Goal: Navigation & Orientation: Understand site structure

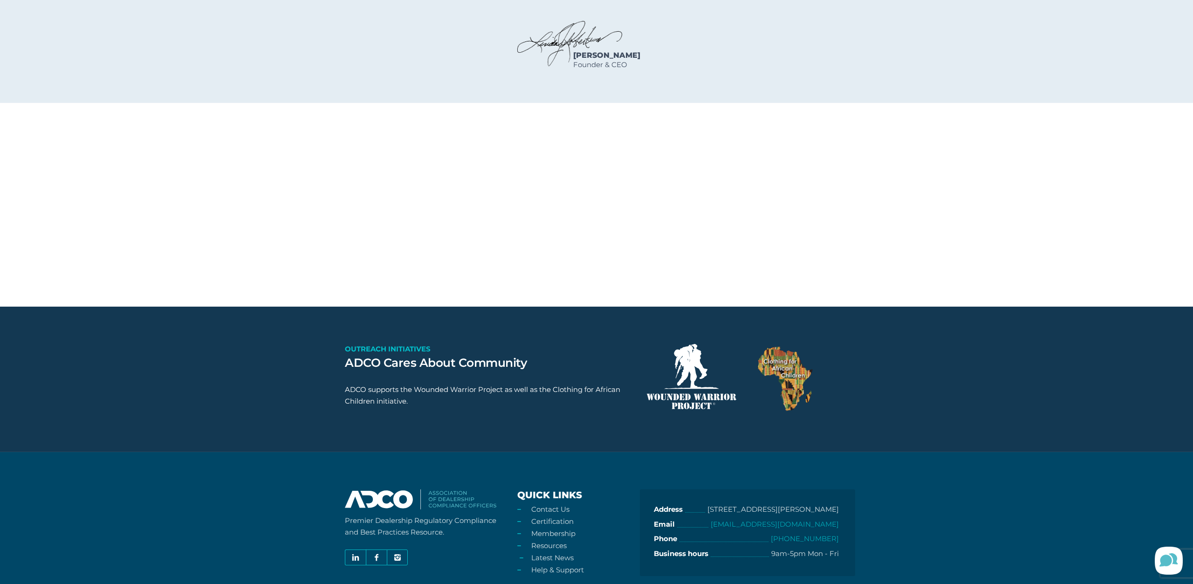
scroll to position [1375, 0]
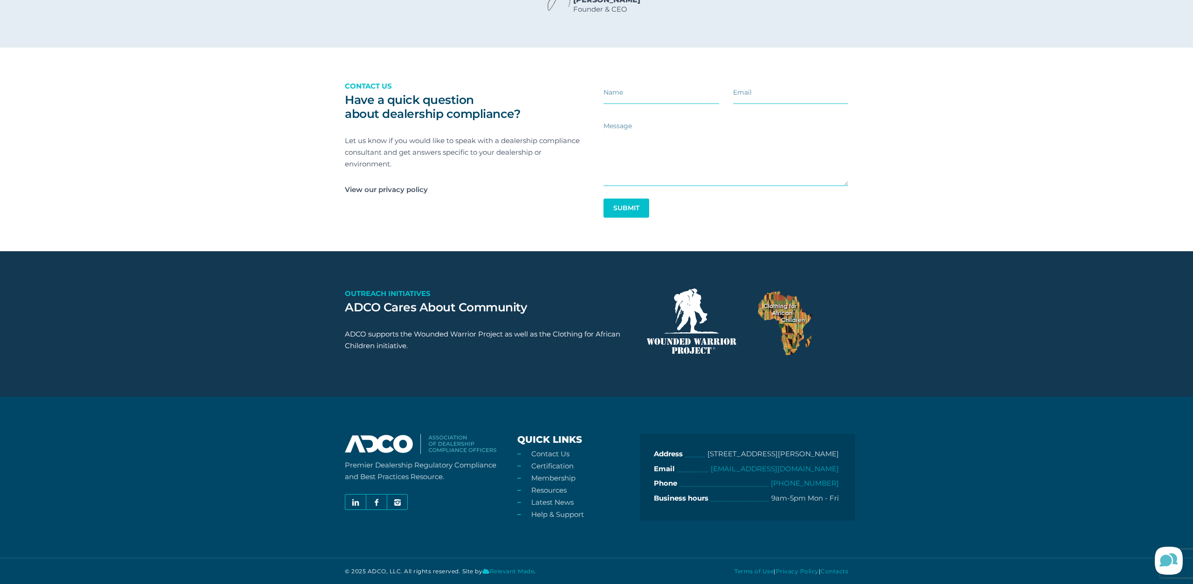
drag, startPoint x: 498, startPoint y: 449, endPoint x: 448, endPoint y: 444, distance: 50.1
click at [448, 444] on h3 at bounding box center [424, 445] width 158 height 23
click at [448, 446] on img at bounding box center [421, 444] width 152 height 20
click at [403, 572] on span "© 2025 ADCO, LLC. All rights reserved. Site by Relevant Made ." at bounding box center [440, 571] width 191 height 7
click at [386, 571] on span "© 2025 ADCO, LLC. All rights reserved. Site by Relevant Made ." at bounding box center [440, 571] width 191 height 7
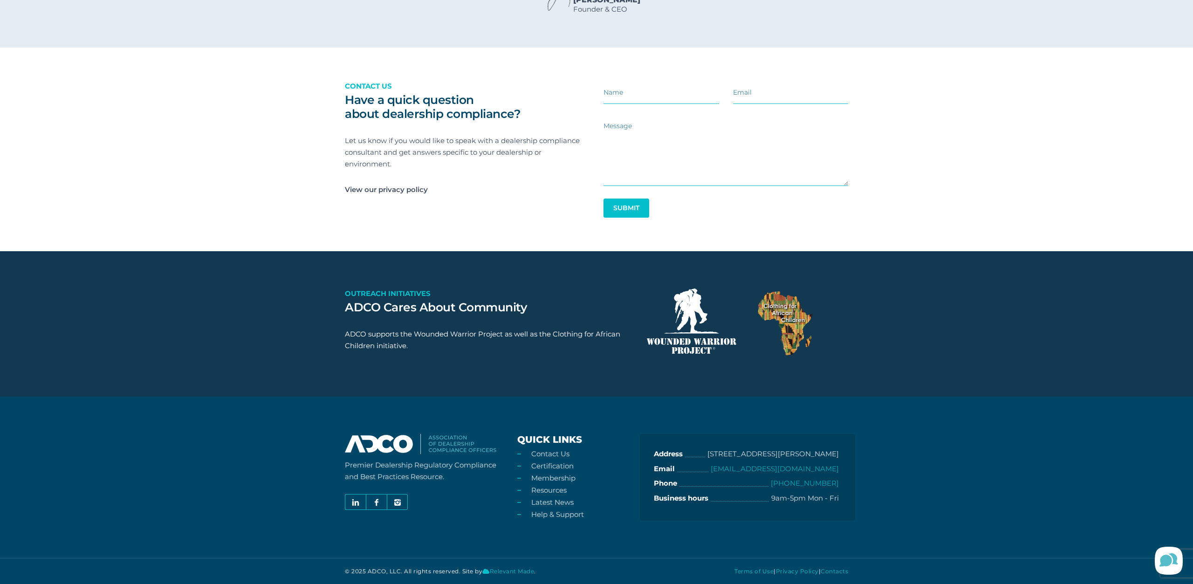
click at [378, 572] on span "© 2025 ADCO, LLC. All rights reserved. Site by Relevant Made ." at bounding box center [440, 571] width 191 height 7
click at [378, 571] on span "© 2025 ADCO, LLC. All rights reserved. Site by Relevant Made ." at bounding box center [440, 571] width 191 height 7
drag, startPoint x: 400, startPoint y: 571, endPoint x: 367, endPoint y: 571, distance: 33.6
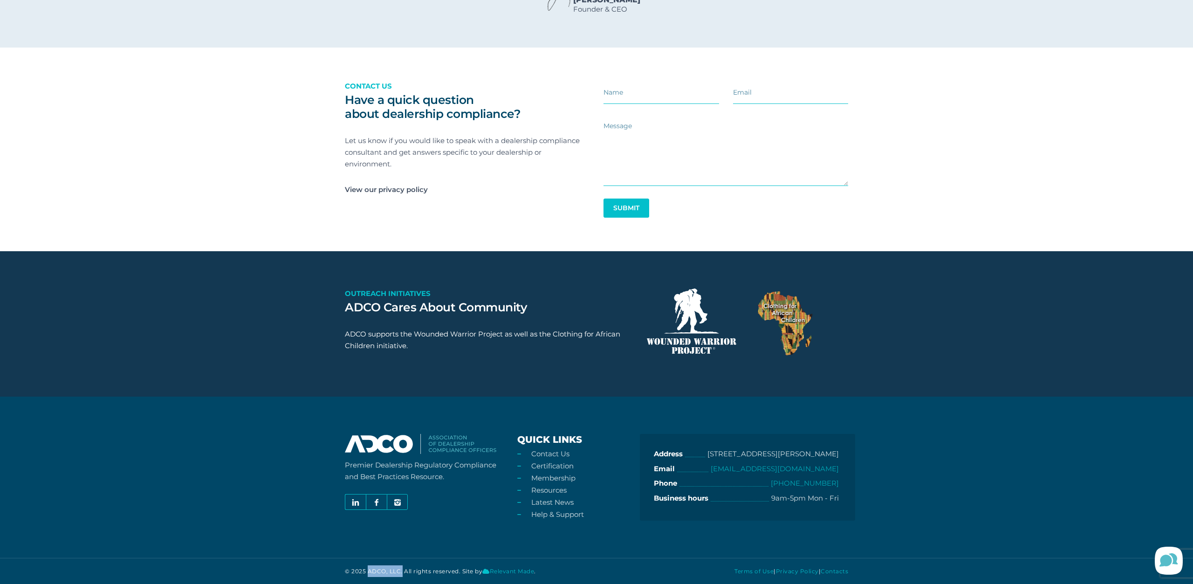
click at [367, 571] on span "© 2025 ADCO, LLC. All rights reserved. Site by Relevant Made ." at bounding box center [440, 571] width 191 height 7
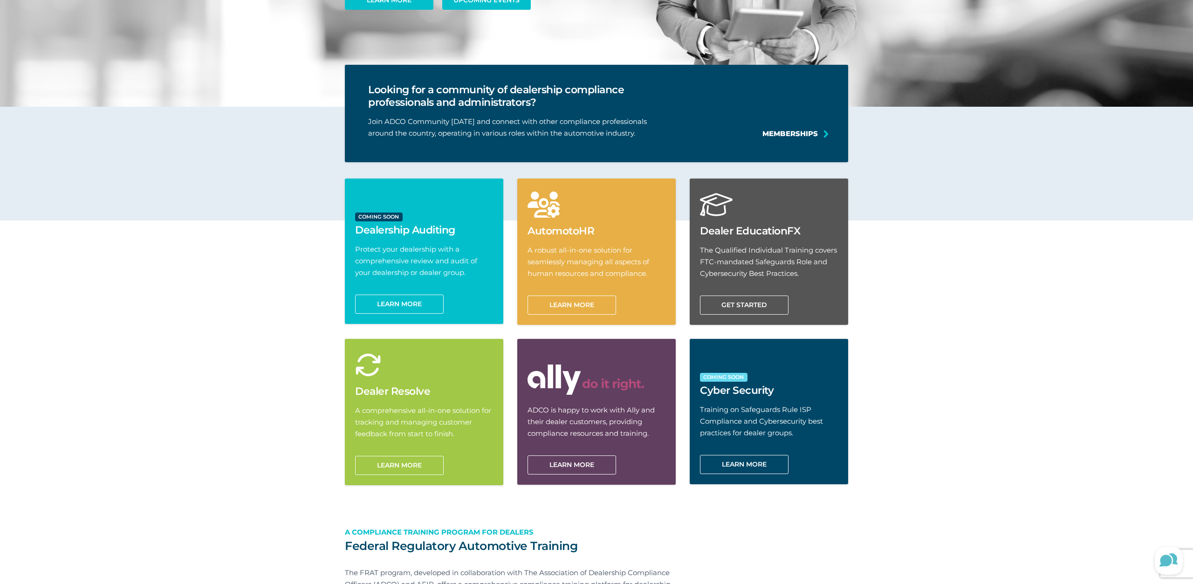
scroll to position [971, 0]
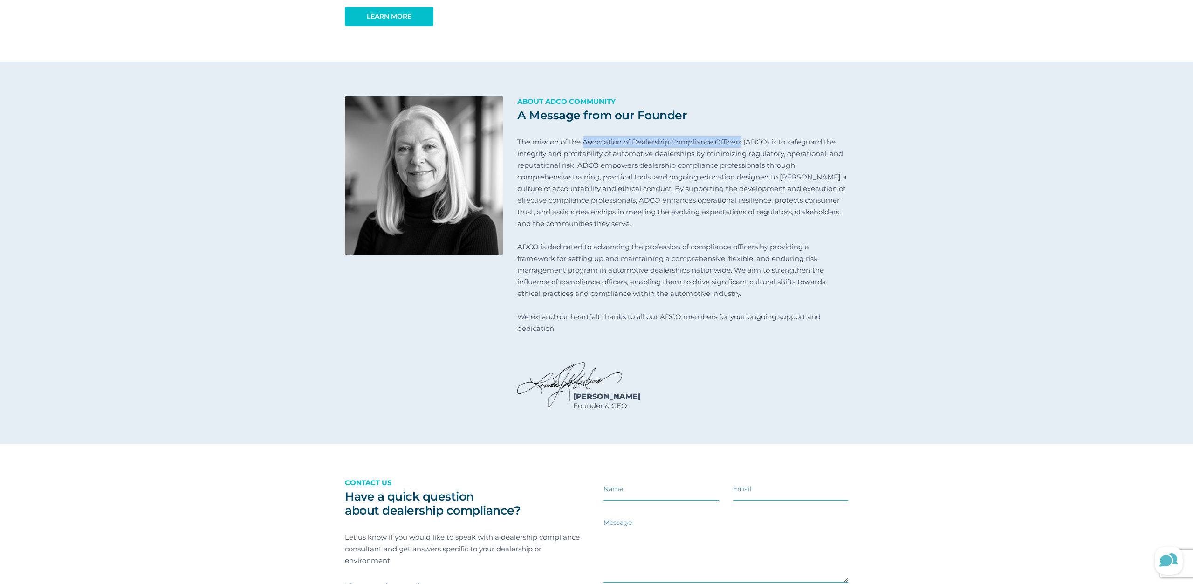
drag, startPoint x: 743, startPoint y: 151, endPoint x: 583, endPoint y: 144, distance: 160.0
click at [583, 144] on div "A Message from our Founder About ADCO Community The mission of the Association …" at bounding box center [682, 258] width 345 height 324
copy p "Association of Dealership Compliance Officers"
